Goal: Information Seeking & Learning: Compare options

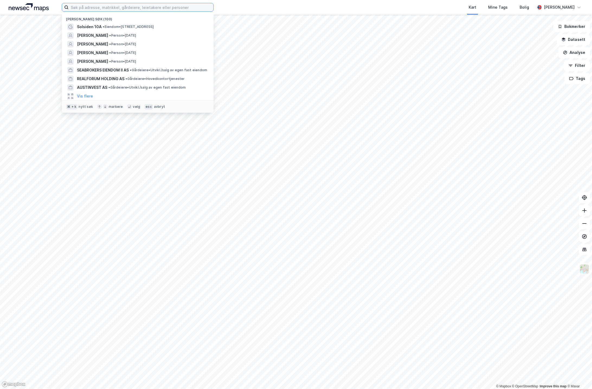
click at [168, 8] on input at bounding box center [141, 7] width 145 height 8
paste input "Rogaland Jernvare AS"
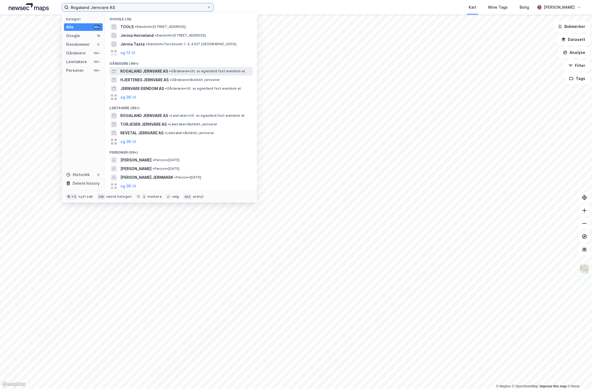
type input "Rogaland Jernvare AS"
click at [161, 71] on span "ROGALAND JERNVARE AS" at bounding box center [144, 71] width 48 height 7
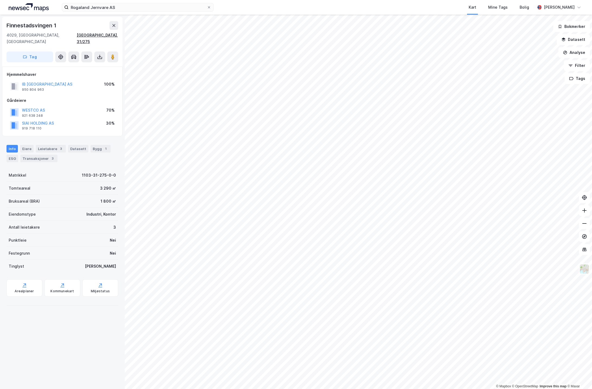
click at [103, 37] on div "© Mapbox © OpenStreetMap Improve this map © Maxar Finnestadsvingen [GEOGRAPHIC_…" at bounding box center [296, 202] width 592 height 375
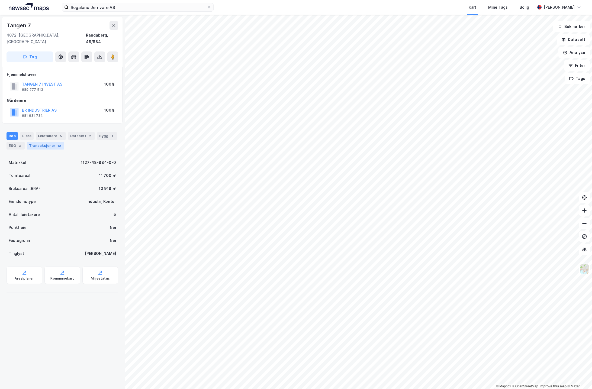
click at [50, 142] on div "Transaksjoner 10" at bounding box center [45, 146] width 37 height 8
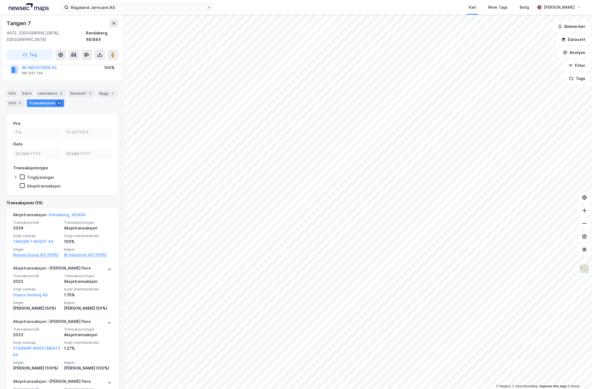
scroll to position [43, 0]
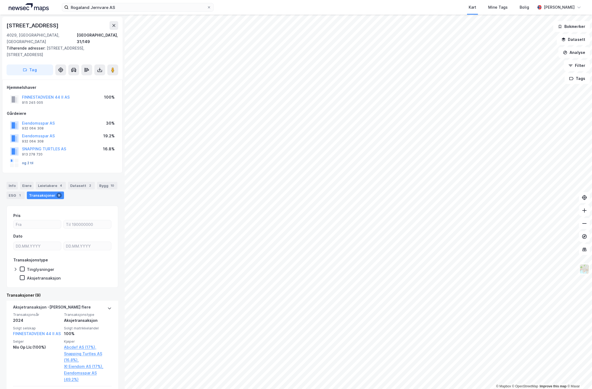
click at [0, 0] on button "og 2 til" at bounding box center [0, 0] width 0 height 0
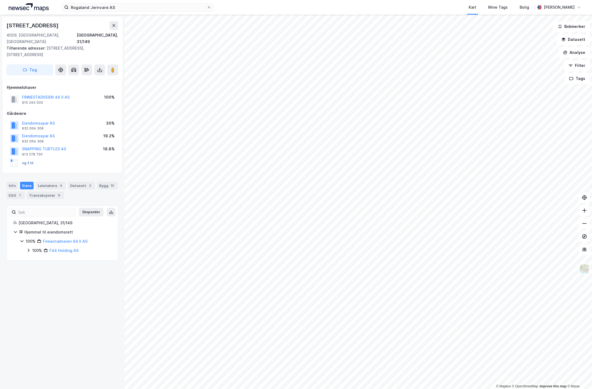
click at [0, 0] on button "og 2 til" at bounding box center [0, 0] width 0 height 0
click at [50, 192] on div "Transaksjoner 9" at bounding box center [45, 196] width 37 height 8
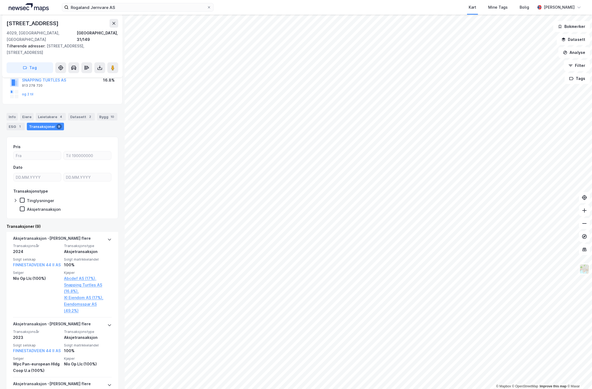
scroll to position [71, 0]
click at [26, 111] on div "Eiere" at bounding box center [27, 115] width 14 height 8
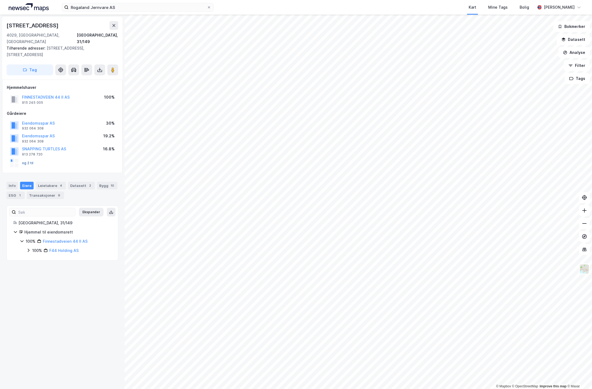
click at [0, 0] on button "og 2 til" at bounding box center [0, 0] width 0 height 0
click at [22, 241] on icon at bounding box center [21, 242] width 3 height 2
click at [21, 239] on icon at bounding box center [22, 241] width 4 height 4
click at [28, 249] on icon at bounding box center [29, 250] width 2 height 3
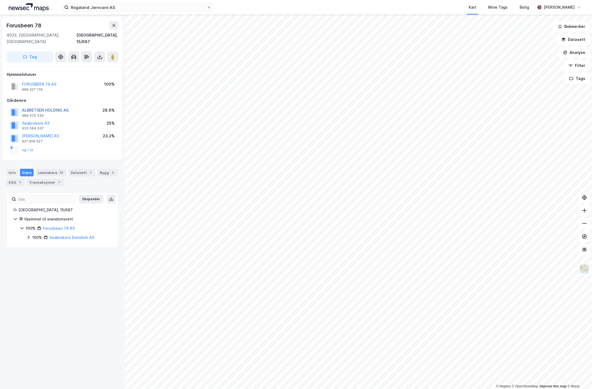
click at [0, 0] on button "ALBRETSEN HOLDING AS" at bounding box center [0, 0] width 0 height 0
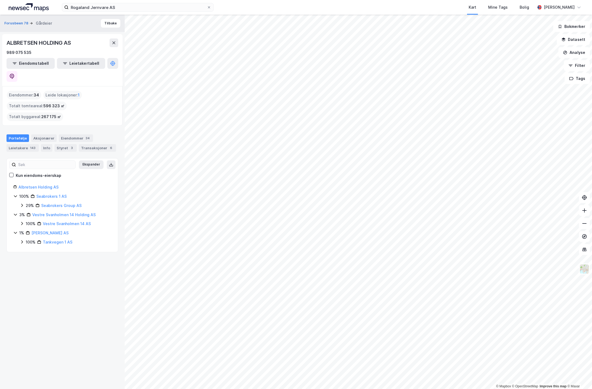
click at [22, 203] on icon at bounding box center [22, 205] width 4 height 4
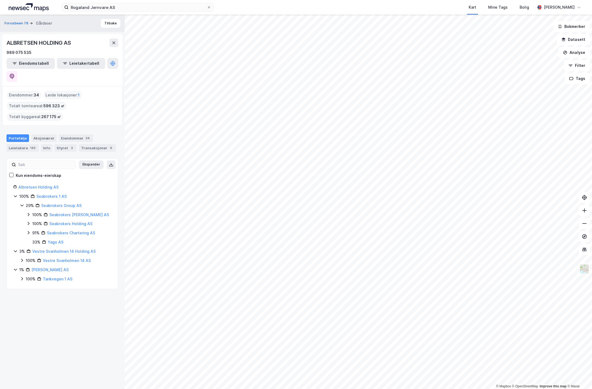
click at [29, 222] on icon at bounding box center [28, 224] width 4 height 4
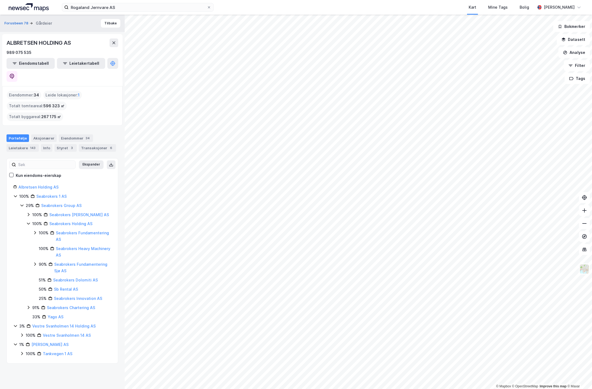
click at [29, 222] on icon at bounding box center [28, 224] width 4 height 4
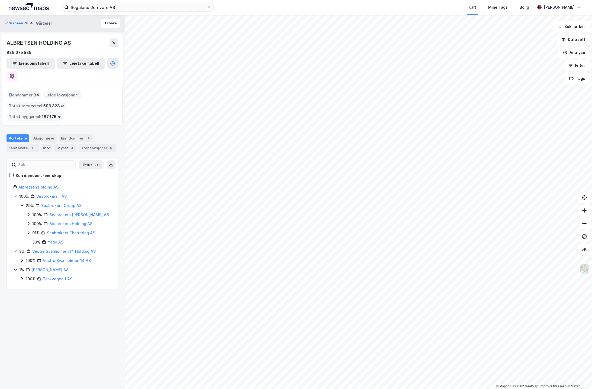
click at [29, 213] on icon at bounding box center [28, 215] width 4 height 4
click at [36, 222] on icon at bounding box center [35, 224] width 4 height 4
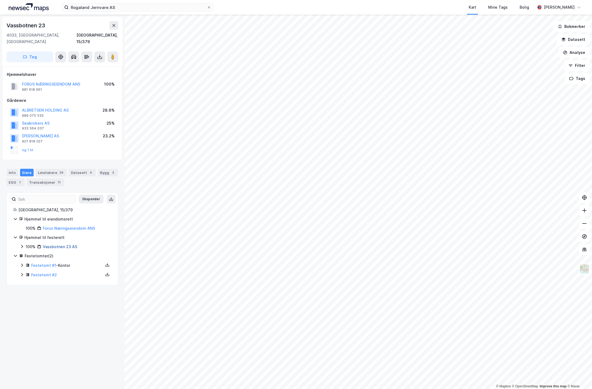
click at [65, 245] on link "Vassbotnen 23 AS" at bounding box center [60, 247] width 34 height 5
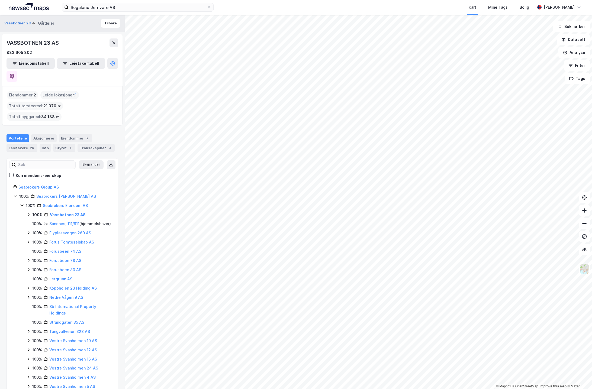
click at [20, 203] on icon at bounding box center [22, 205] width 4 height 4
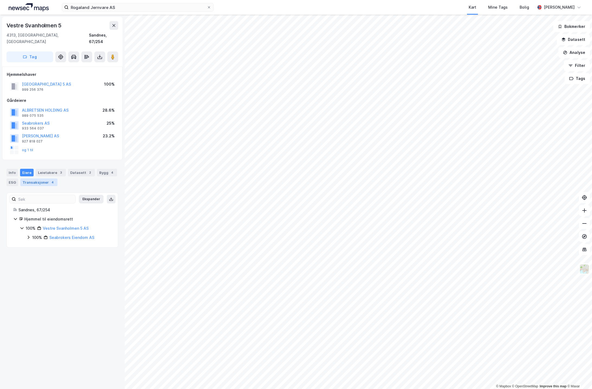
click at [41, 179] on div "Transaksjoner 4" at bounding box center [38, 183] width 37 height 8
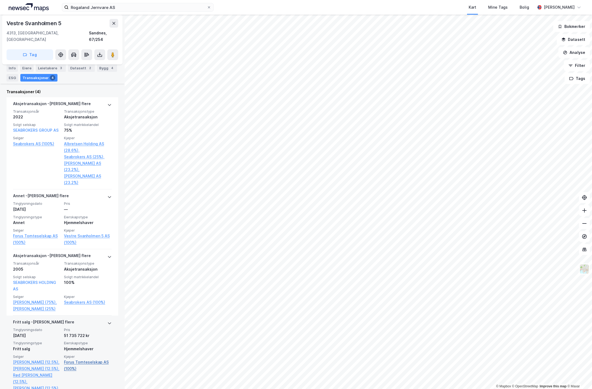
click at [84, 359] on link "Forus Tomteselskap AS (100%)" at bounding box center [88, 365] width 48 height 13
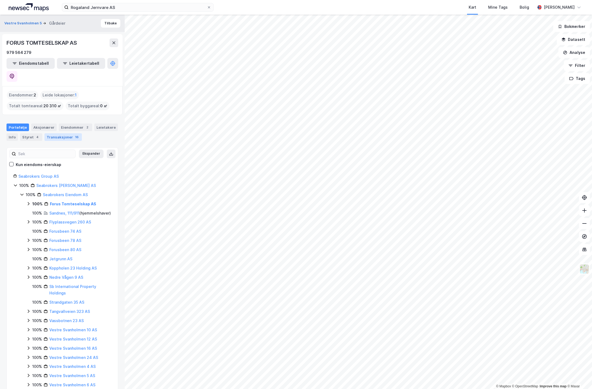
click at [51, 133] on div "Transaksjoner 16" at bounding box center [62, 137] width 37 height 8
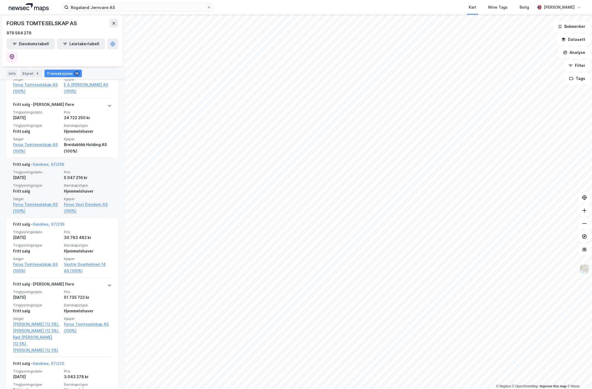
scroll to position [789, 0]
click at [54, 162] on link "Sandnes, 67/256" at bounding box center [48, 164] width 31 height 5
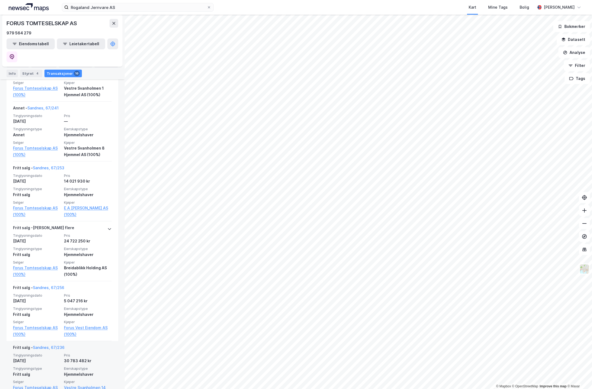
scroll to position [644, 0]
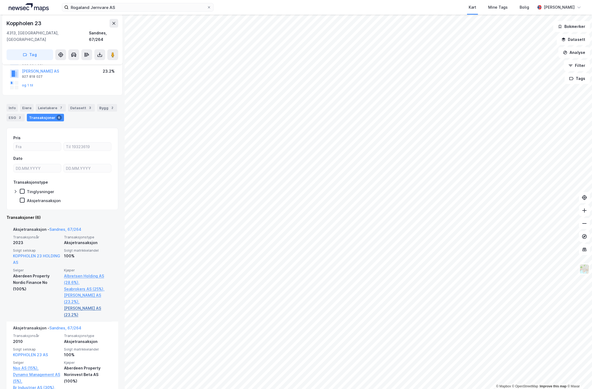
scroll to position [65, 0]
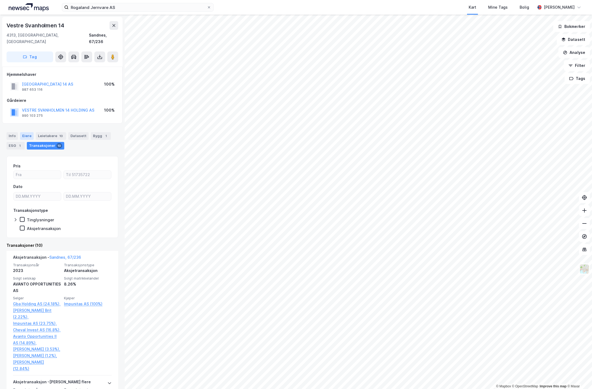
click at [28, 132] on div "Eiere" at bounding box center [27, 136] width 14 height 8
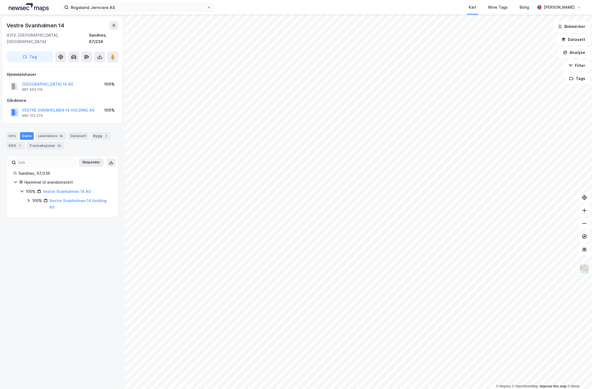
click at [28, 199] on icon at bounding box center [28, 201] width 4 height 4
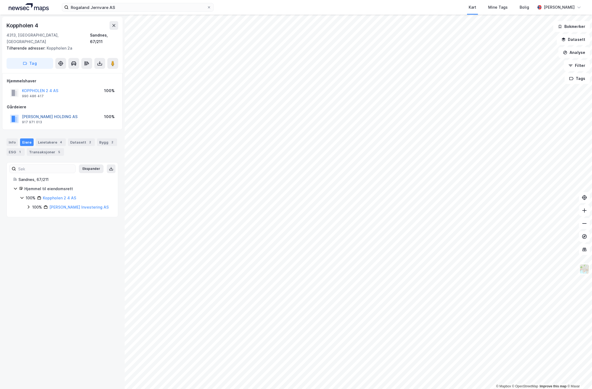
click at [0, 0] on button "[PERSON_NAME] HOLDING AS" at bounding box center [0, 0] width 0 height 0
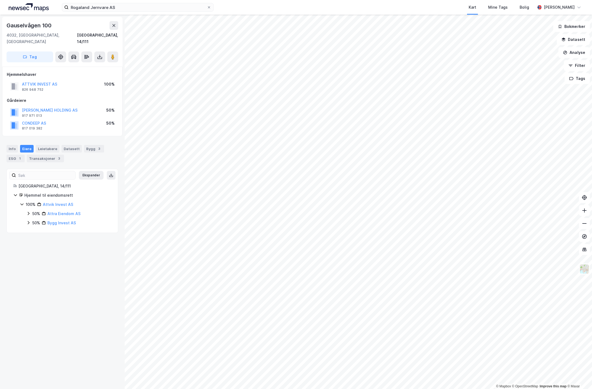
scroll to position [0, 0]
click at [0, 0] on button "ATTVIK INVEST AS" at bounding box center [0, 0] width 0 height 0
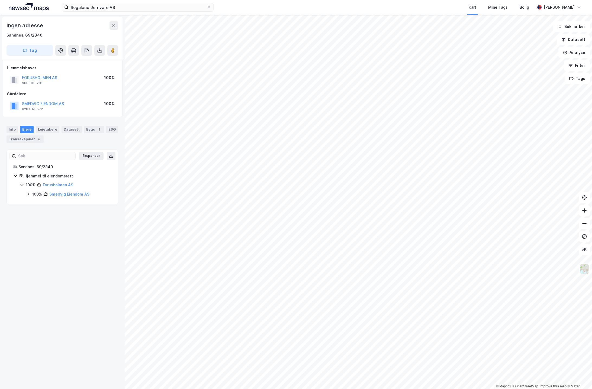
click at [592, 31] on html "Rogaland Jernvare AS Kart Mine Tags Bolig [PERSON_NAME] © Mapbox © OpenStreetMa…" at bounding box center [296, 194] width 592 height 389
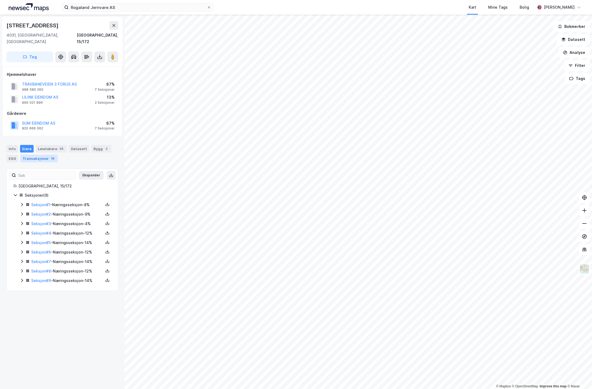
click at [40, 155] on div "Transaksjoner 19" at bounding box center [38, 159] width 37 height 8
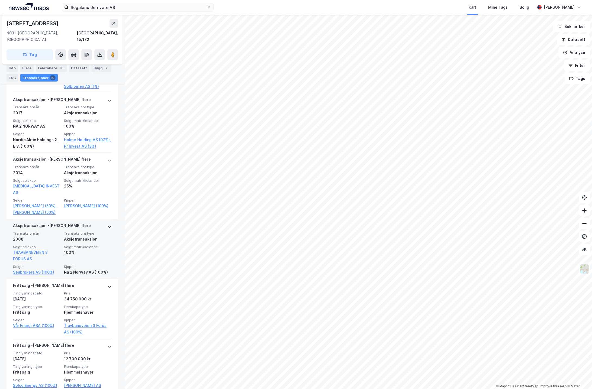
scroll to position [904, 0]
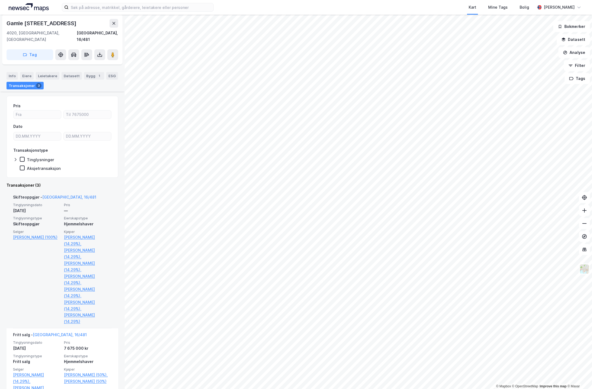
scroll to position [44, 0]
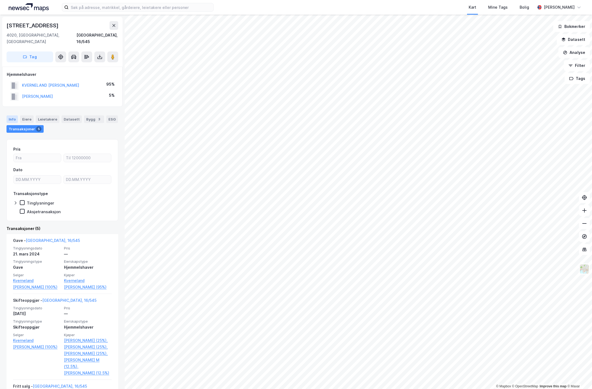
click at [12, 116] on div "Info" at bounding box center [12, 120] width 11 height 8
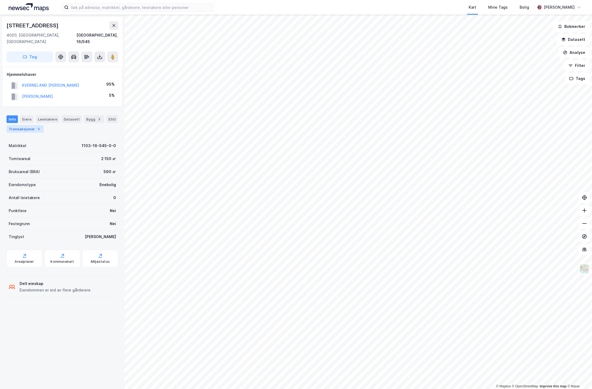
click at [28, 125] on div "Transaksjoner 5" at bounding box center [25, 129] width 37 height 8
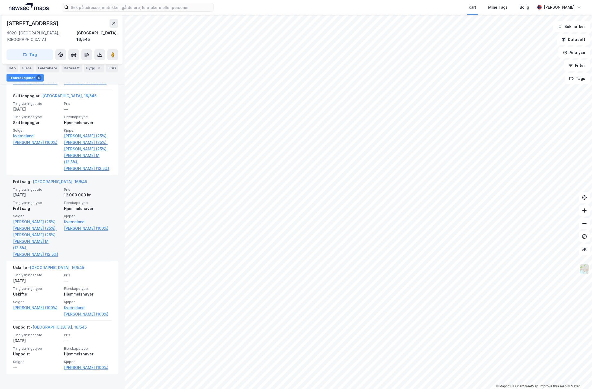
scroll to position [204, 0]
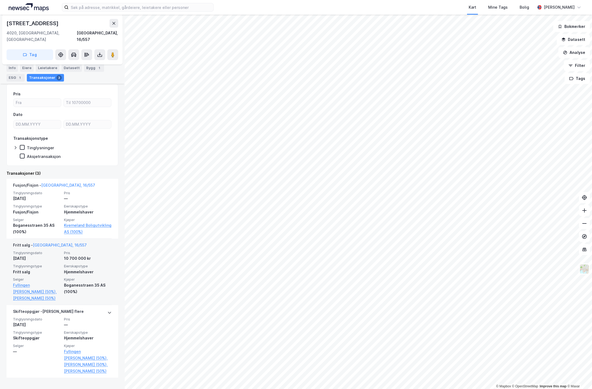
scroll to position [72, 0]
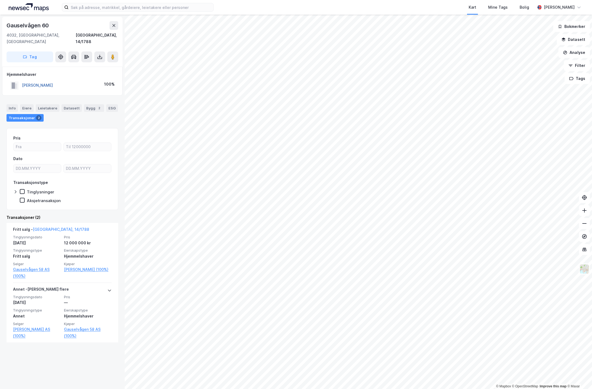
click at [0, 0] on button "OLSEN HELGE" at bounding box center [0, 0] width 0 height 0
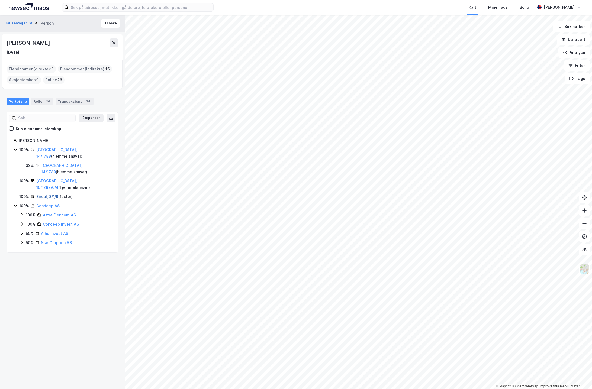
click at [53, 194] on link "Sirdal, 3/1/9" at bounding box center [47, 196] width 22 height 5
click at [68, 179] on link "Stavanger, 16/1282/0/4" at bounding box center [56, 184] width 41 height 11
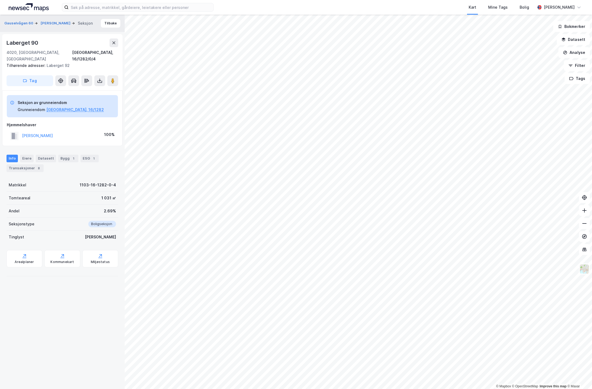
click at [33, 155] on div "Info Eiere Datasett Bygg 1 ESG 1 Transaksjoner 8" at bounding box center [63, 163] width 112 height 17
click at [27, 155] on div "Eiere" at bounding box center [27, 159] width 14 height 8
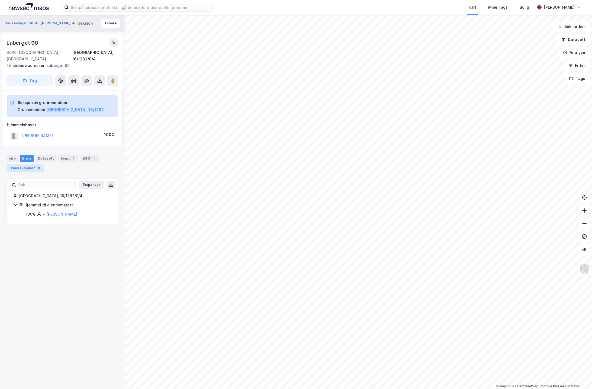
scroll to position [0, 0]
drag, startPoint x: 21, startPoint y: 160, endPoint x: 24, endPoint y: 160, distance: 3.3
click at [21, 165] on div "Transaksjoner 8" at bounding box center [25, 169] width 37 height 8
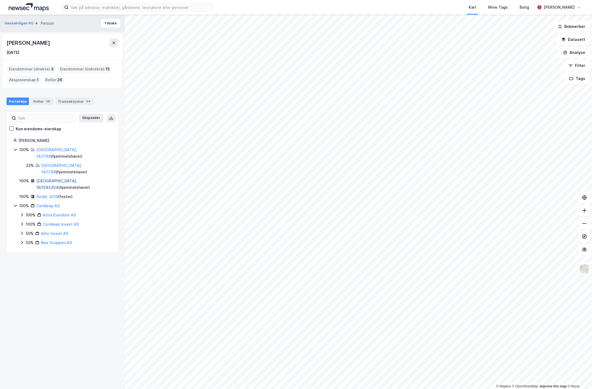
click at [61, 179] on link "Stavanger, 16/1282/0/4" at bounding box center [56, 184] width 41 height 11
click at [61, 163] on link "Stavanger, 14/1789" at bounding box center [61, 168] width 41 height 11
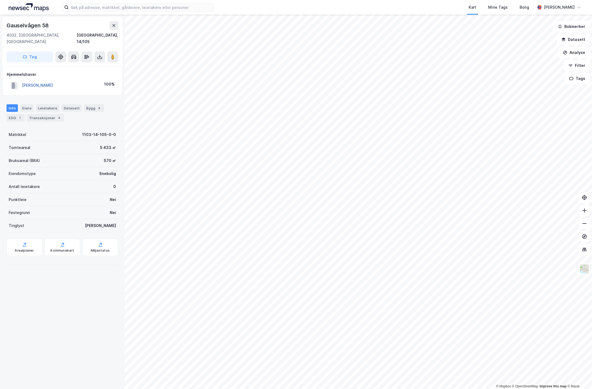
click at [0, 0] on button "RØNNING OLAF" at bounding box center [0, 0] width 0 height 0
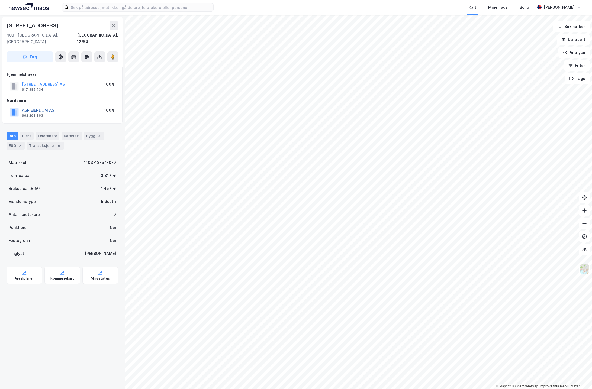
click at [0, 0] on button "ASP EIENDOM AS" at bounding box center [0, 0] width 0 height 0
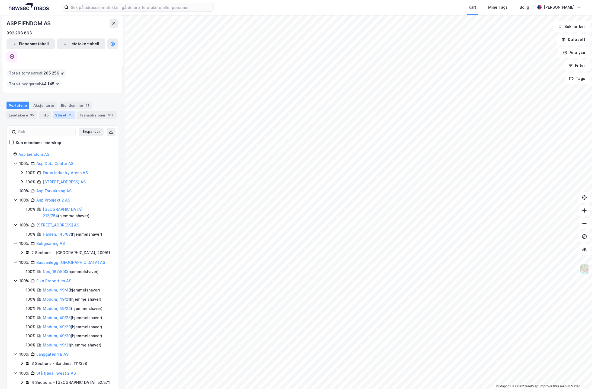
scroll to position [46, 0]
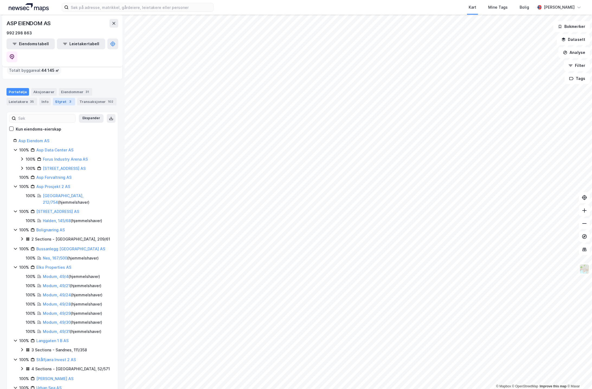
click at [59, 98] on div "Styret 3" at bounding box center [64, 102] width 22 height 8
